Goal: Find specific page/section: Find specific page/section

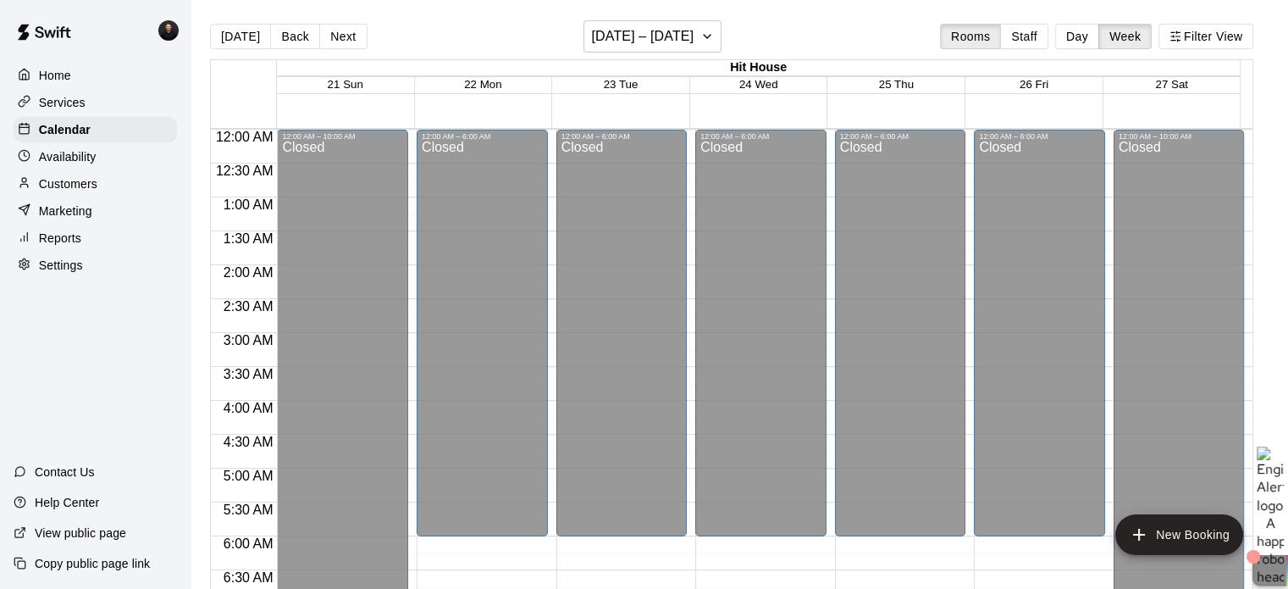
scroll to position [894, 0]
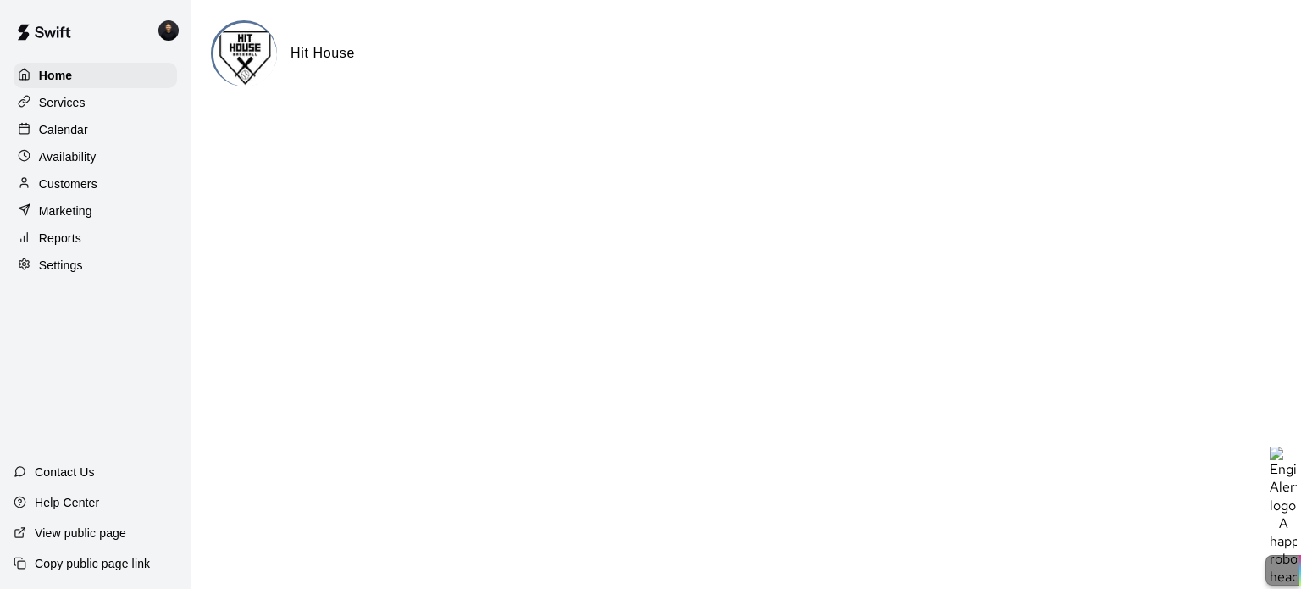
click at [74, 138] on p "Calendar" at bounding box center [63, 129] width 49 height 17
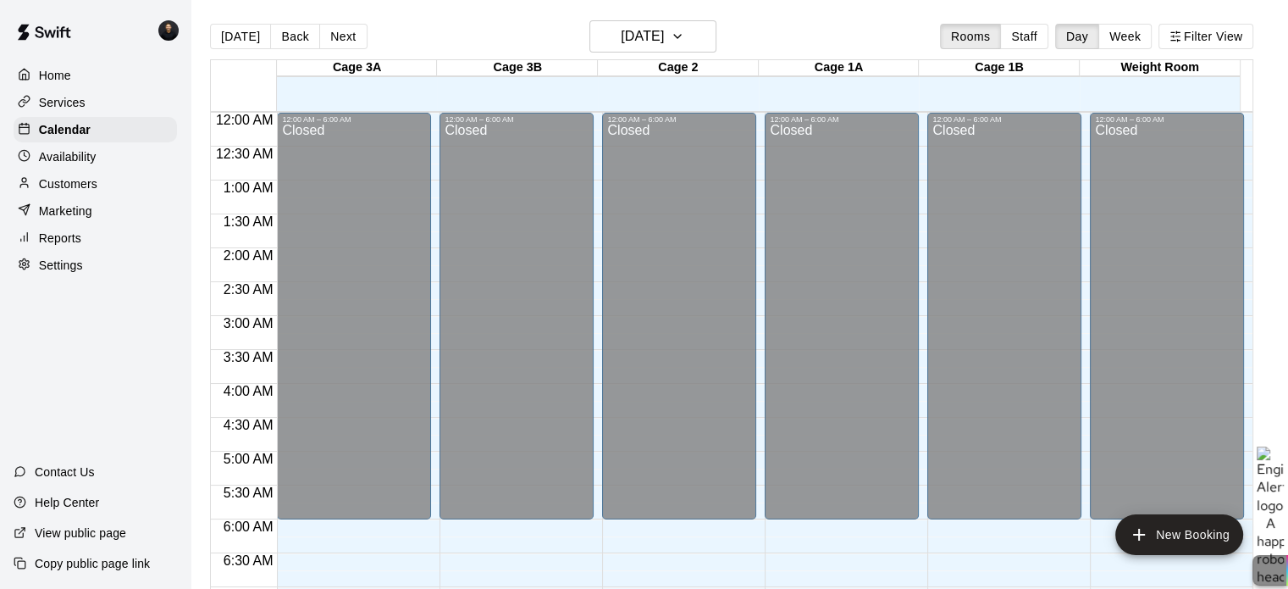
scroll to position [933, 0]
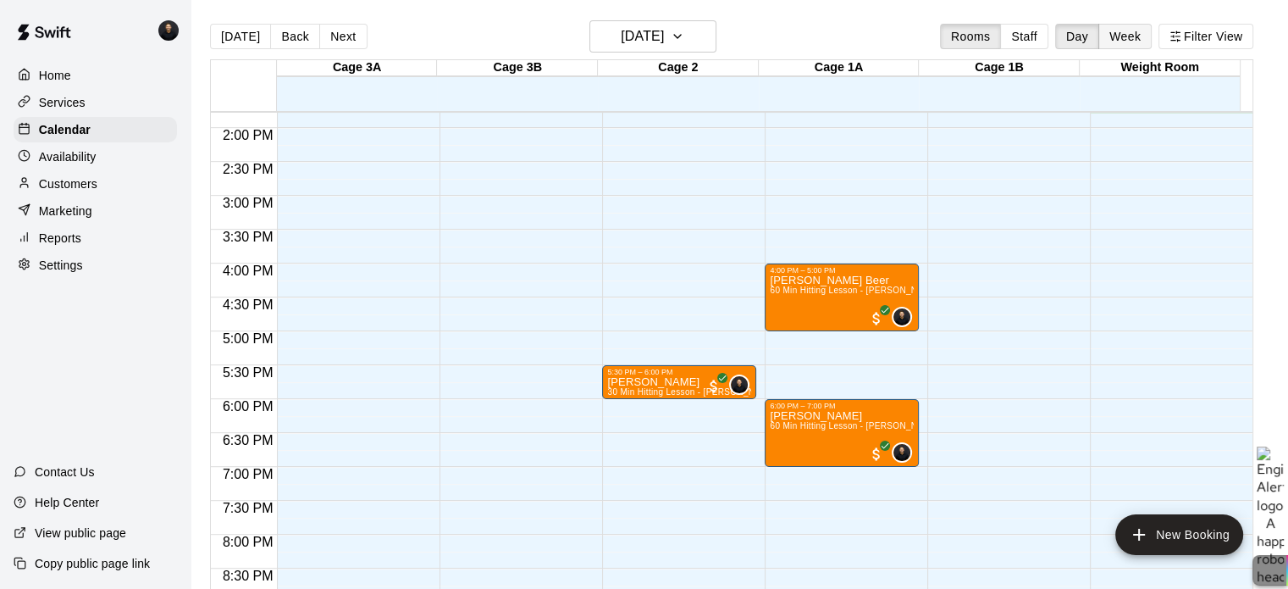
click at [1130, 35] on button "Week" at bounding box center [1124, 36] width 53 height 25
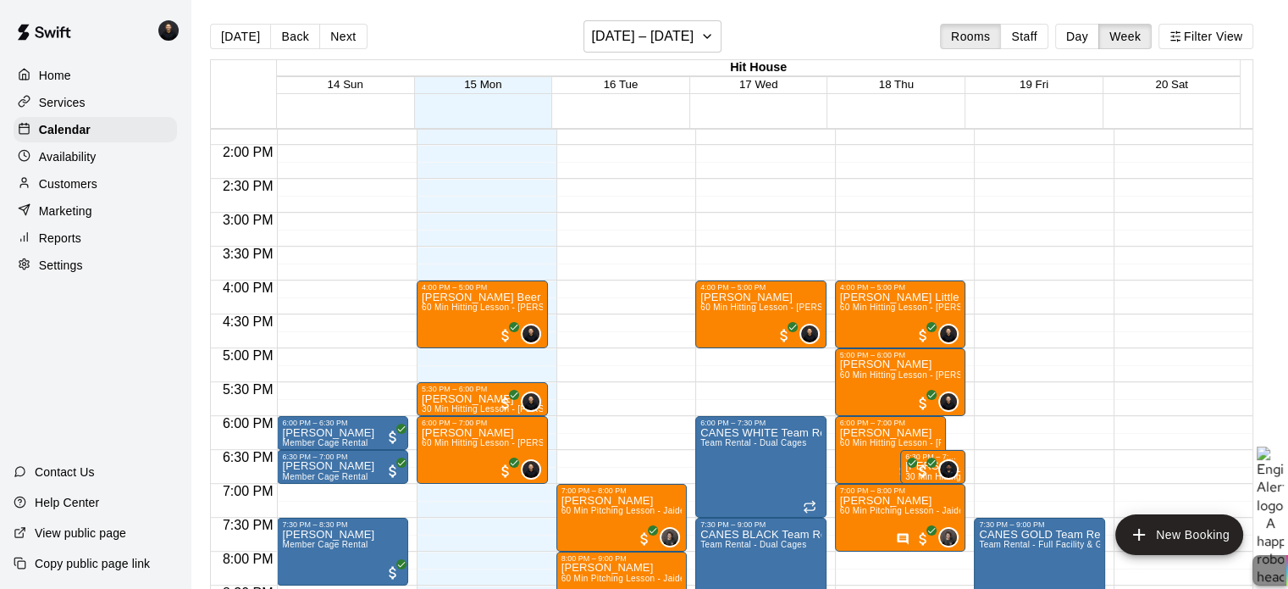
click at [70, 73] on p "Home" at bounding box center [55, 75] width 32 height 17
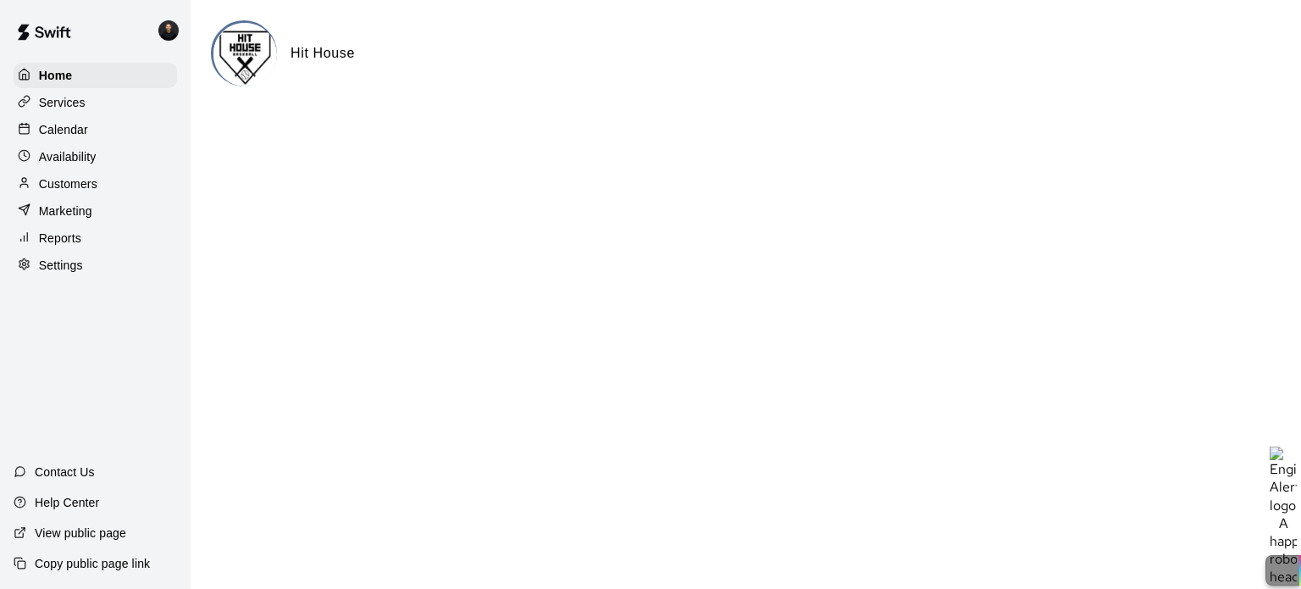
click at [98, 97] on div "Services" at bounding box center [95, 102] width 163 height 25
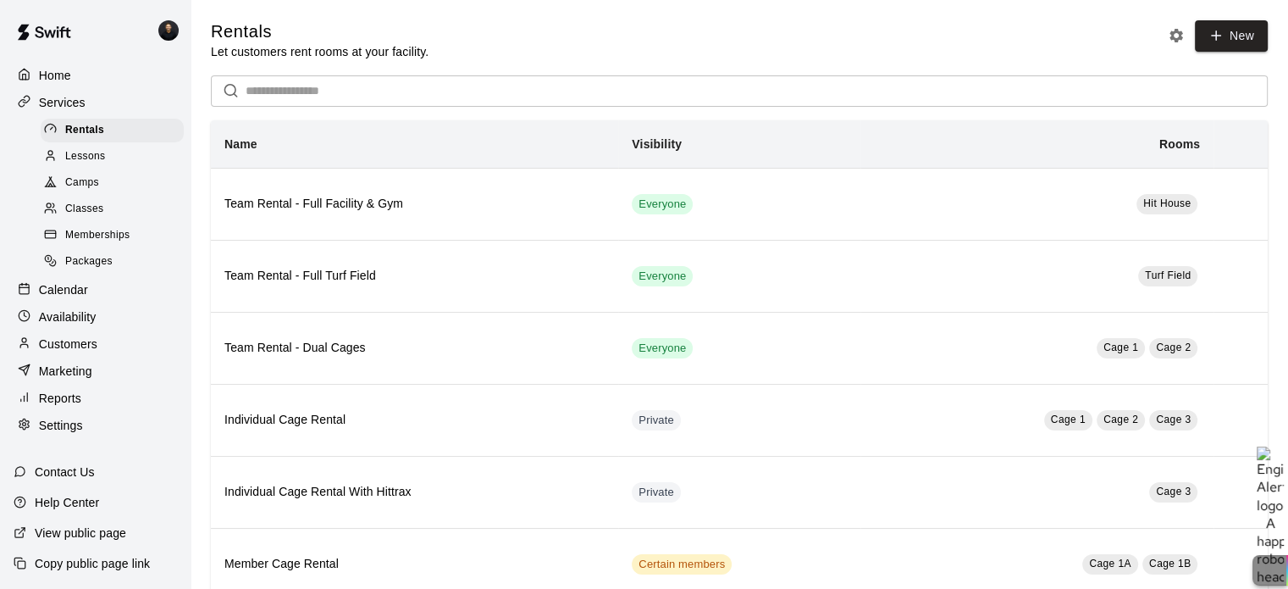
click at [102, 187] on div "Camps" at bounding box center [112, 183] width 143 height 24
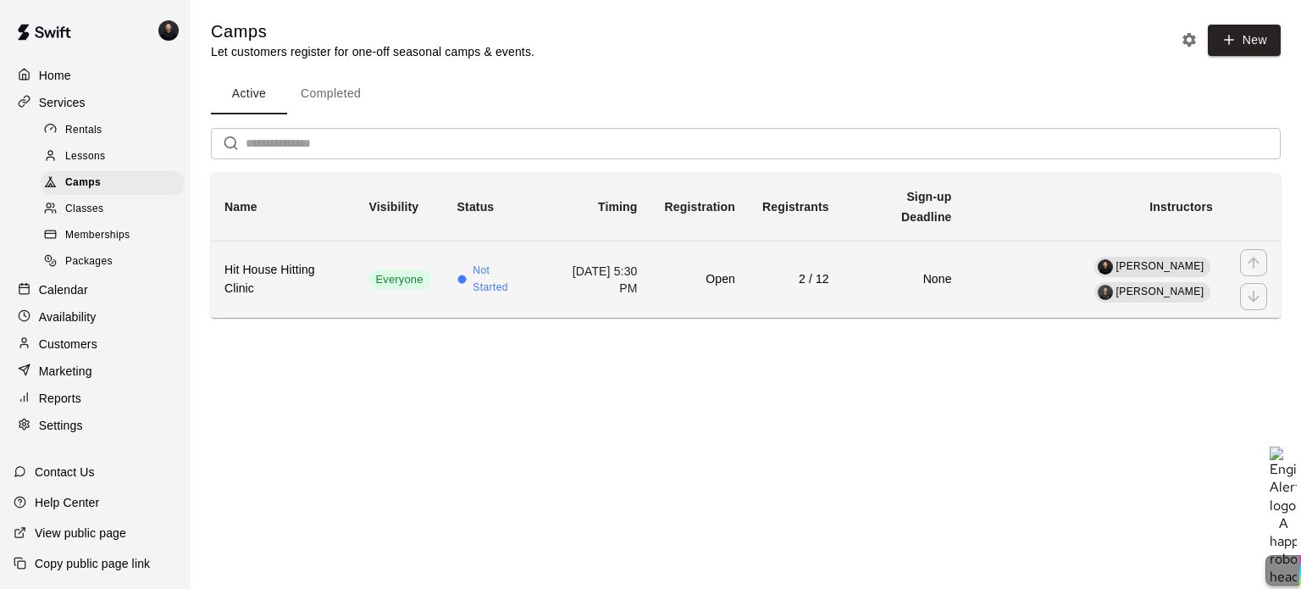
click at [749, 281] on td "Open" at bounding box center [699, 278] width 97 height 77
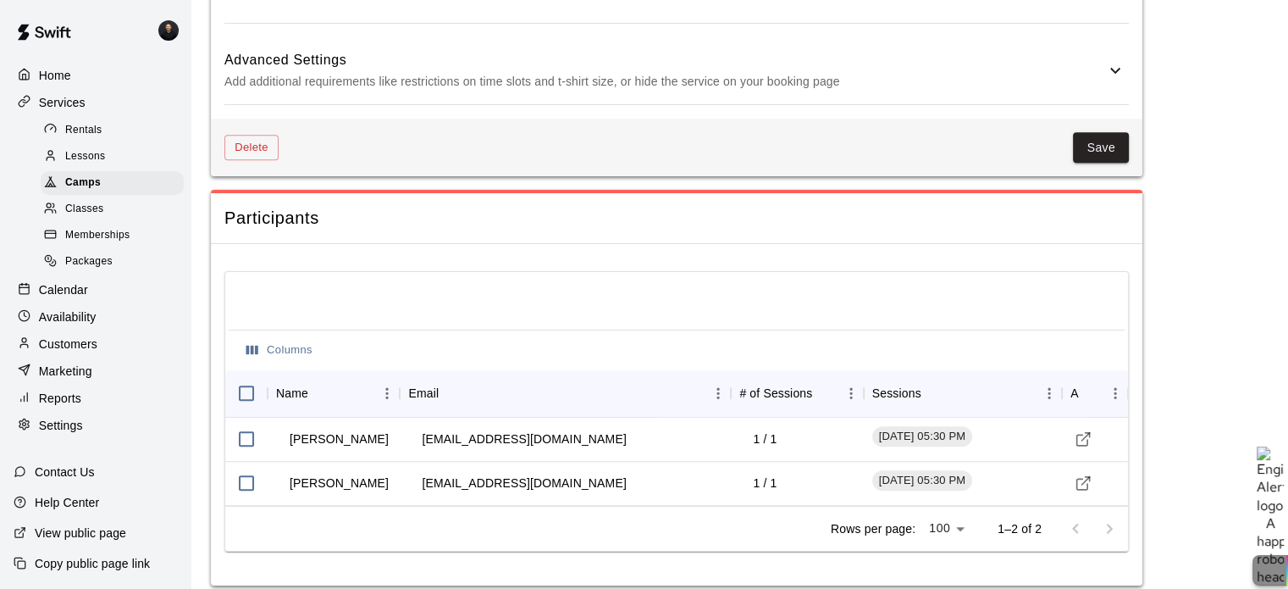
scroll to position [1501, 0]
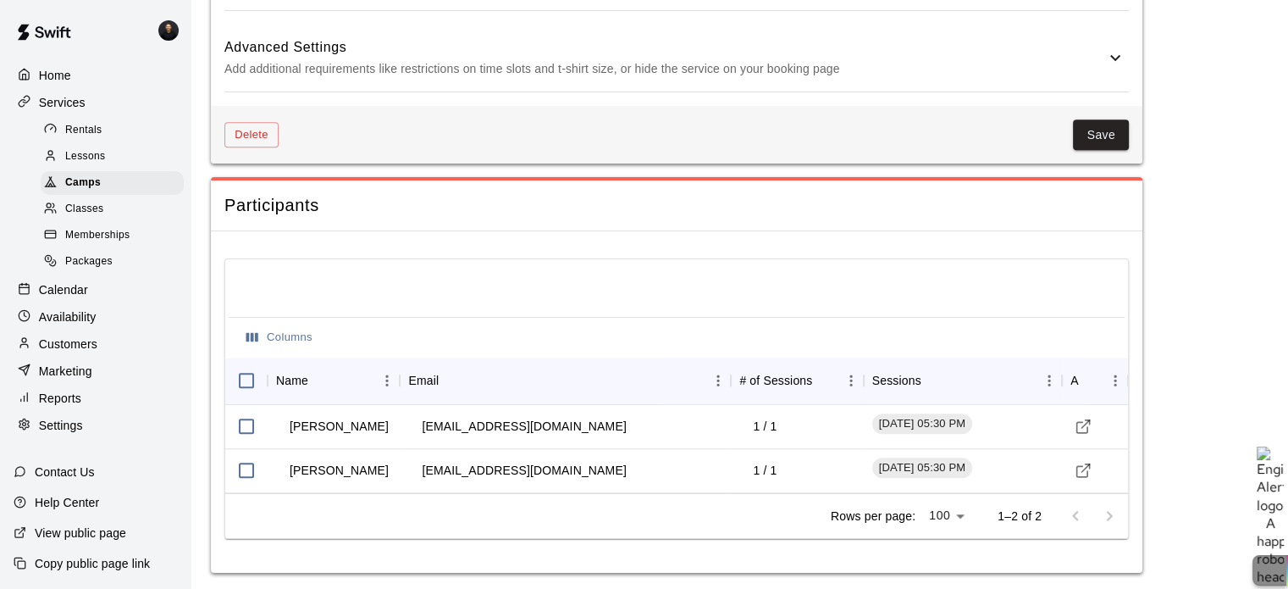
click at [50, 66] on div "Home" at bounding box center [95, 75] width 163 height 25
